Goal: Task Accomplishment & Management: Manage account settings

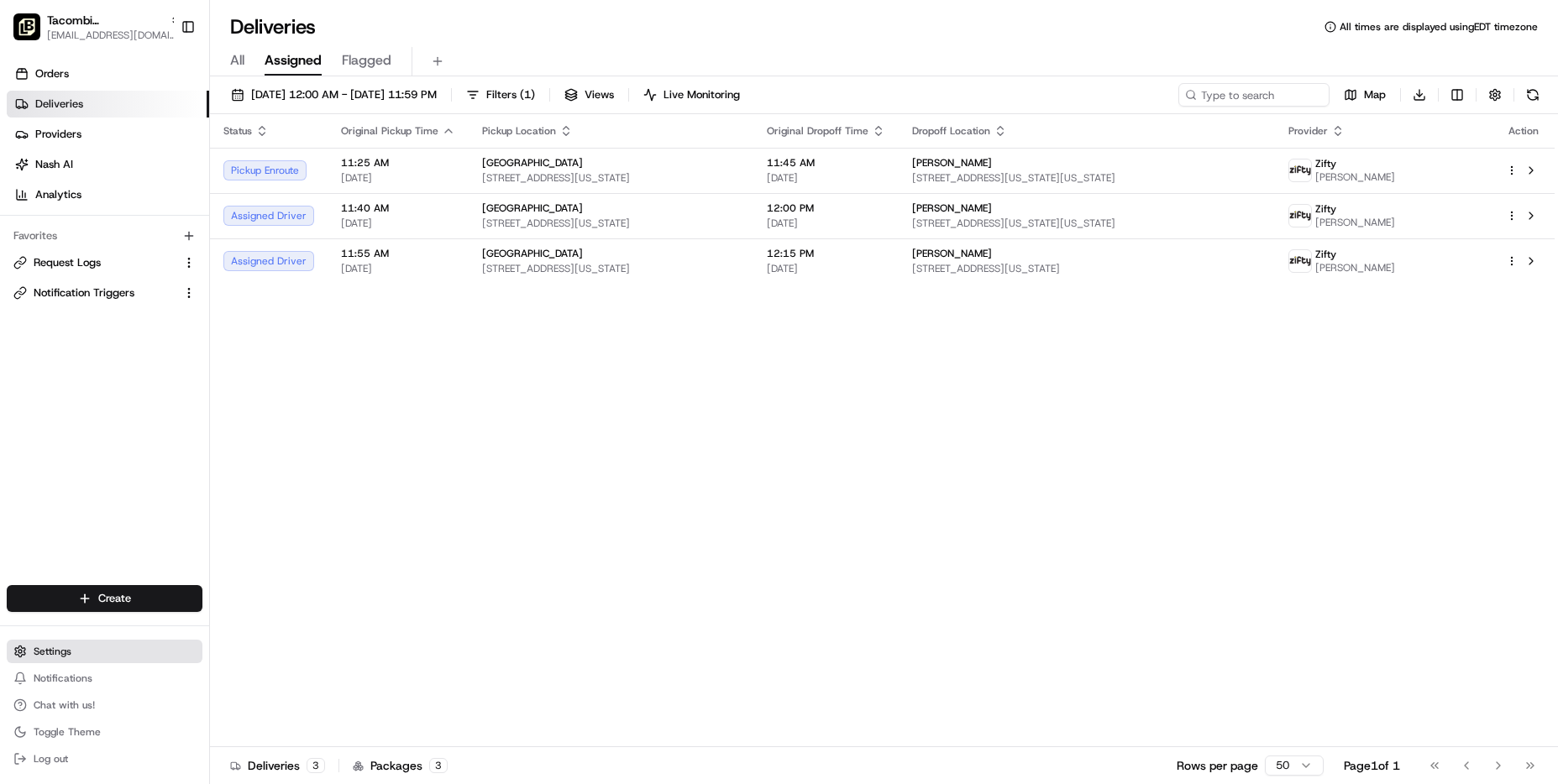
click at [59, 650] on span "Settings" at bounding box center [52, 651] width 37 height 13
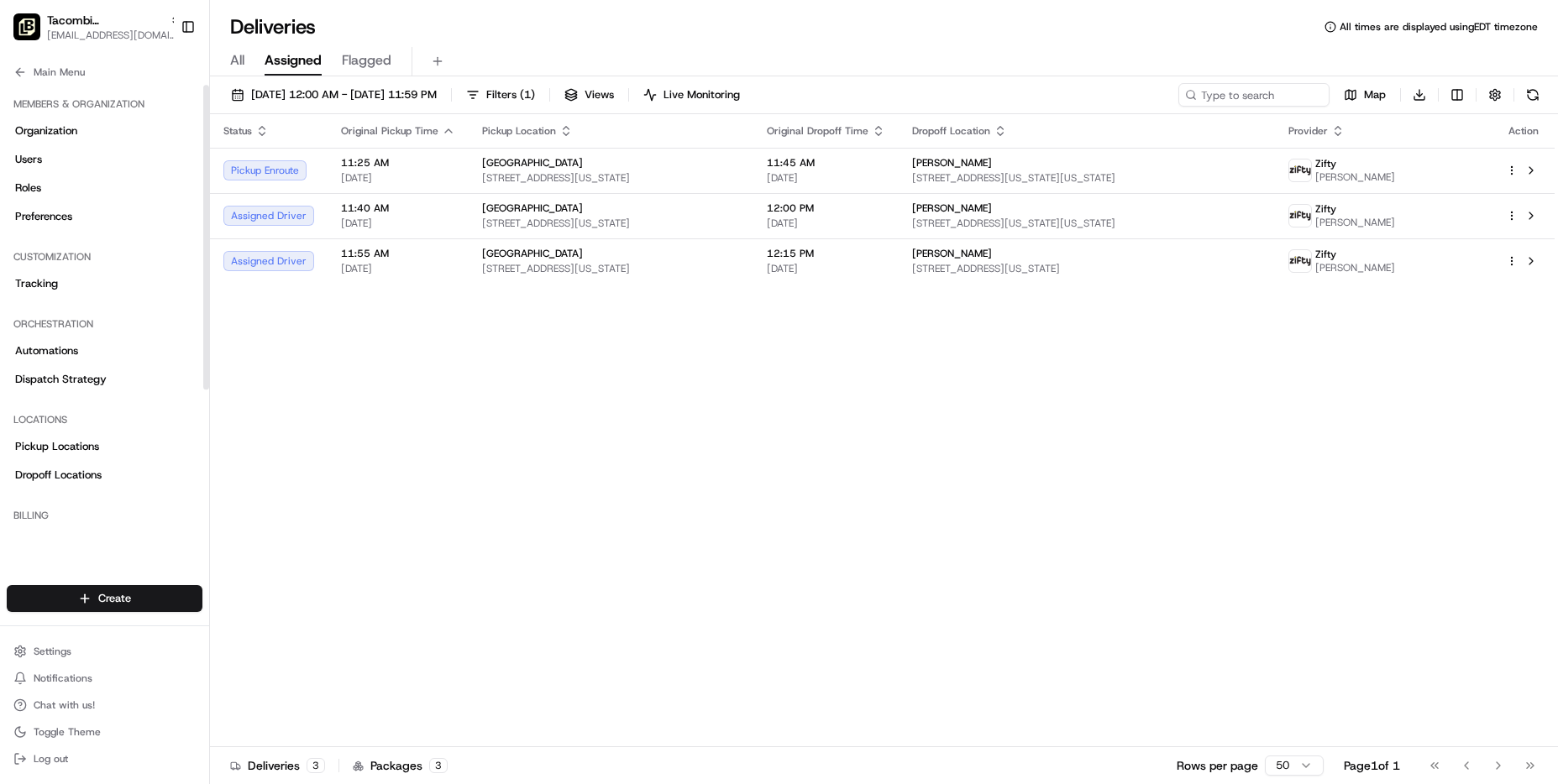
scroll to position [48, 0]
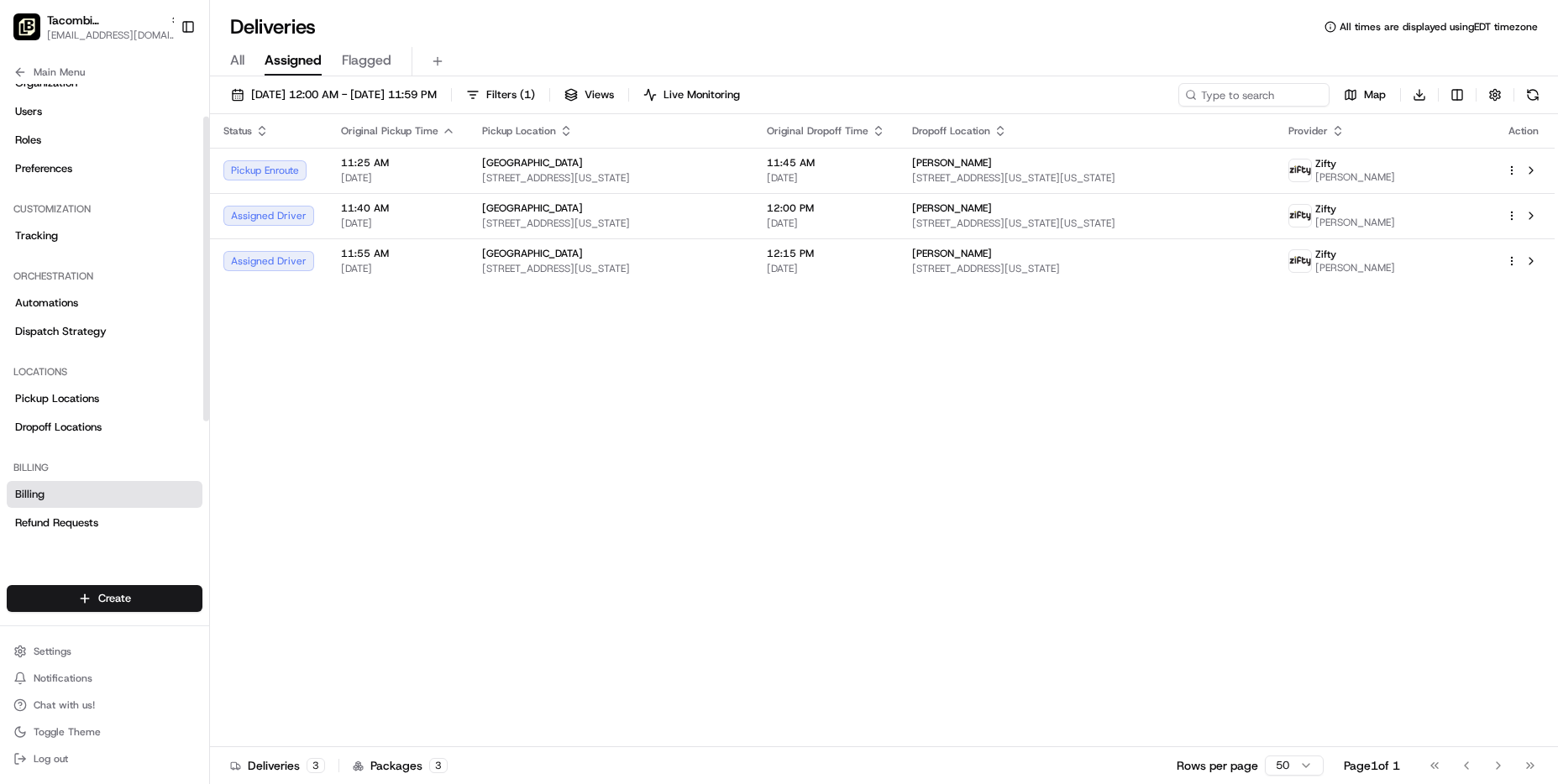
click at [50, 496] on link "Billing" at bounding box center [104, 494] width 195 height 27
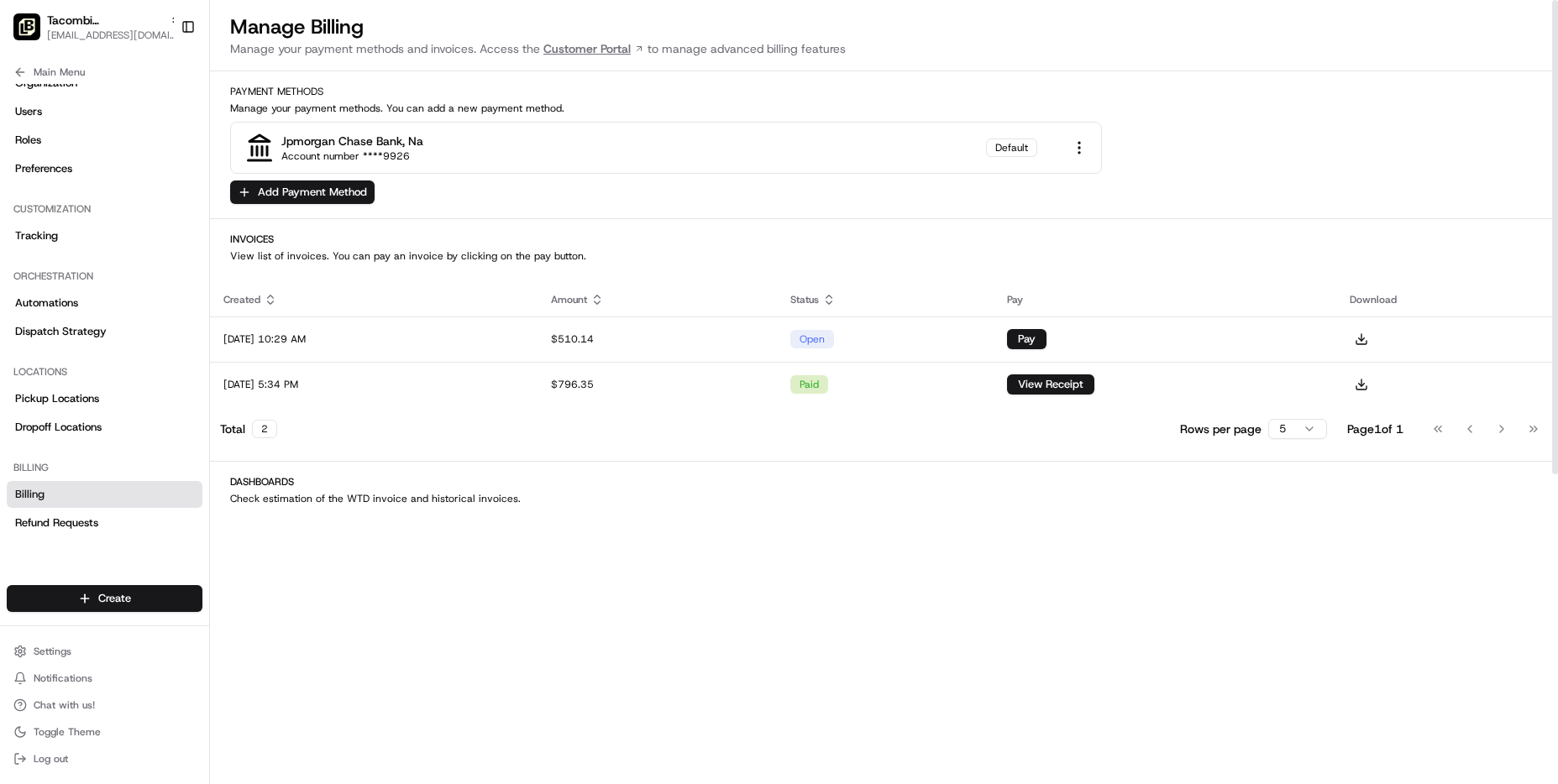
click at [567, 50] on link "Customer Portal" at bounding box center [593, 49] width 107 height 17
